Goal: Task Accomplishment & Management: Manage account settings

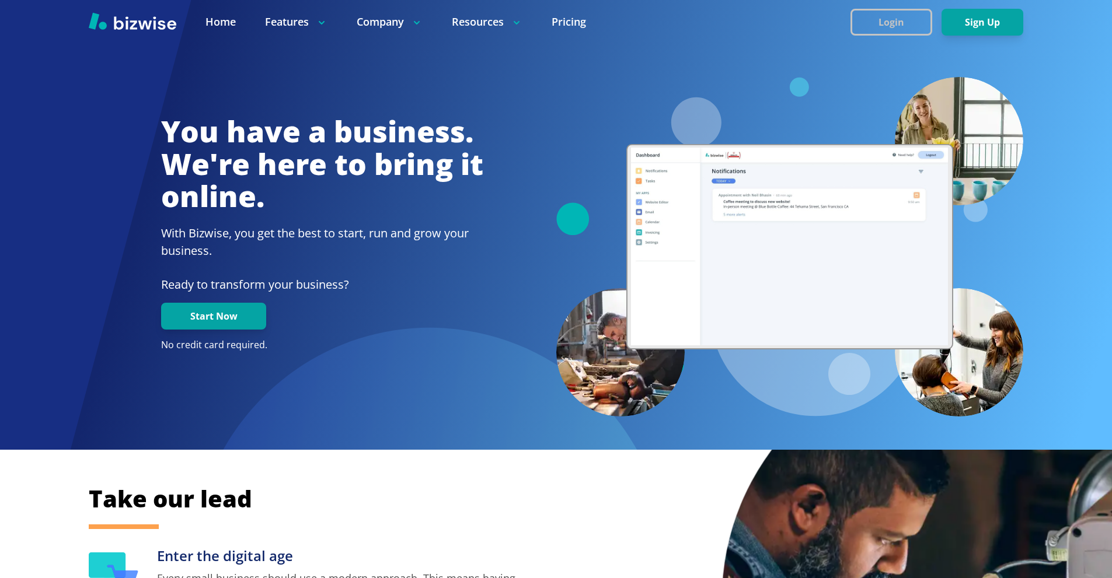
click at [886, 19] on button "Login" at bounding box center [891, 22] width 82 height 27
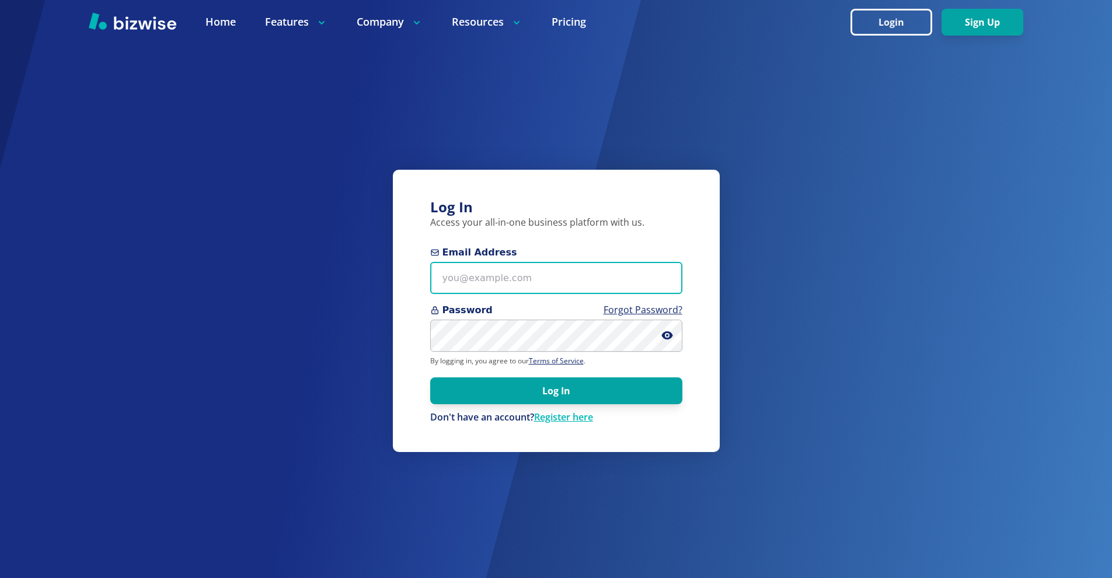
click at [557, 283] on input "Email Address" at bounding box center [556, 278] width 252 height 32
paste input "[EMAIL_ADDRESS][DOMAIN_NAME]"
type input "[EMAIL_ADDRESS][DOMAIN_NAME]"
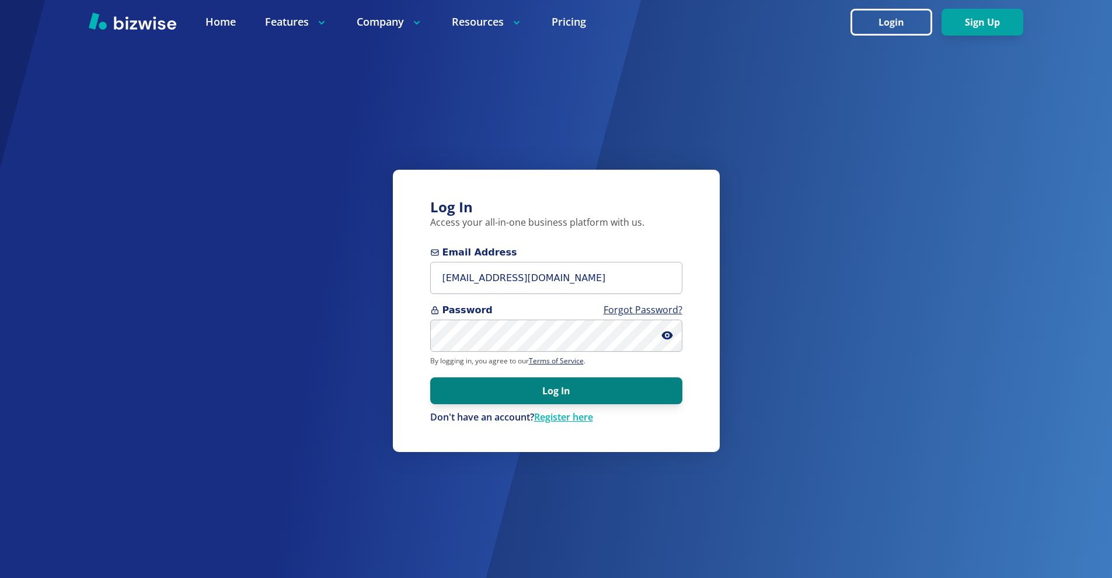
click at [549, 392] on button "Log In" at bounding box center [556, 391] width 252 height 27
